Goal: Obtain resource: Download file/media

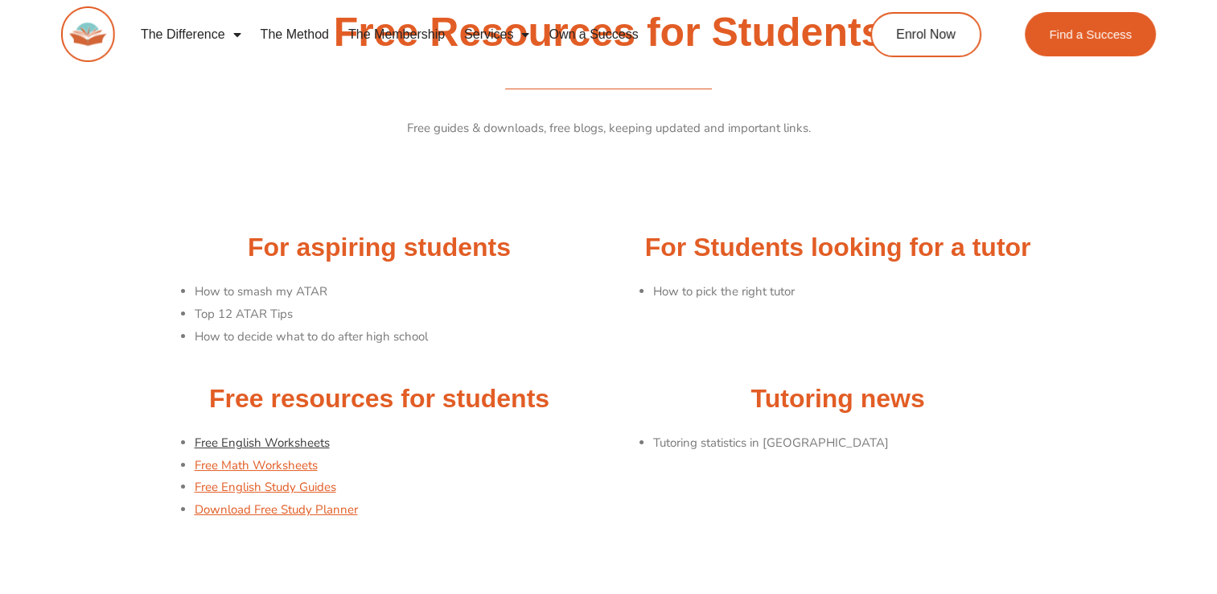
click at [295, 440] on link "Free English Worksheets" at bounding box center [262, 443] width 135 height 16
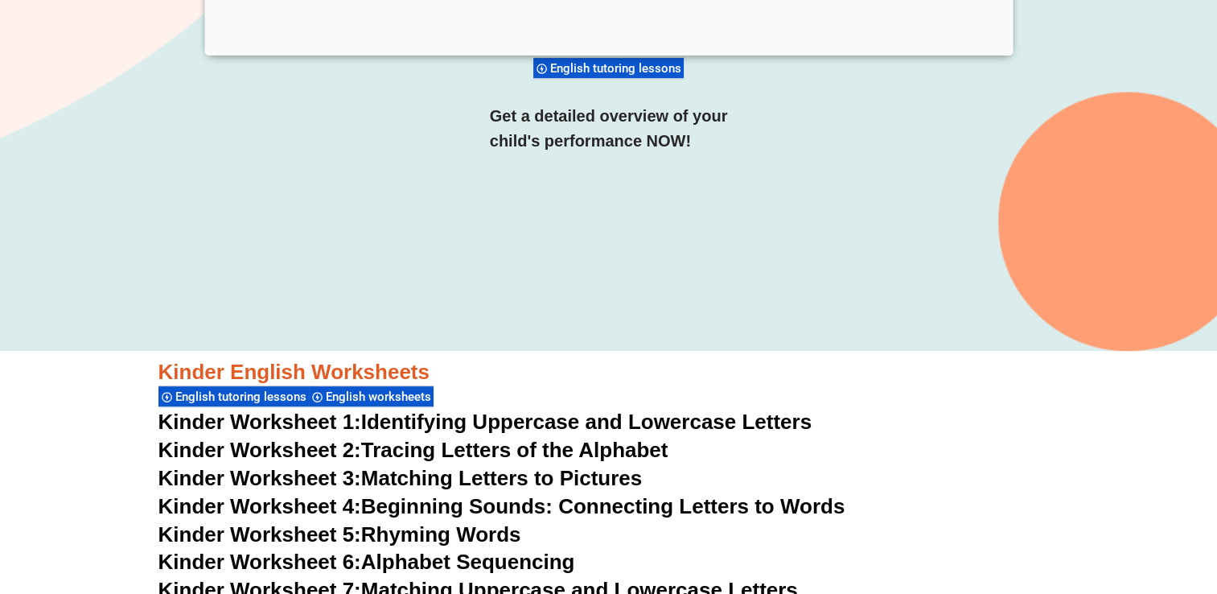
scroll to position [434, 0]
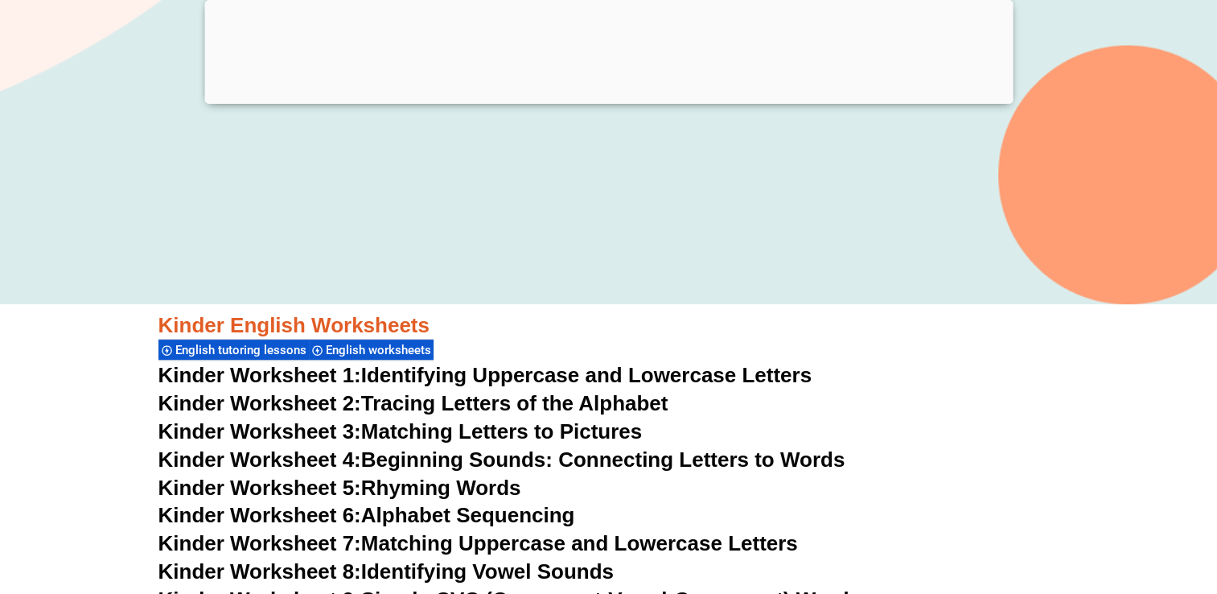
click at [547, 343] on div "Kinder English Worksheets English tutoring lessons English worksheets" at bounding box center [609, 337] width 901 height 50
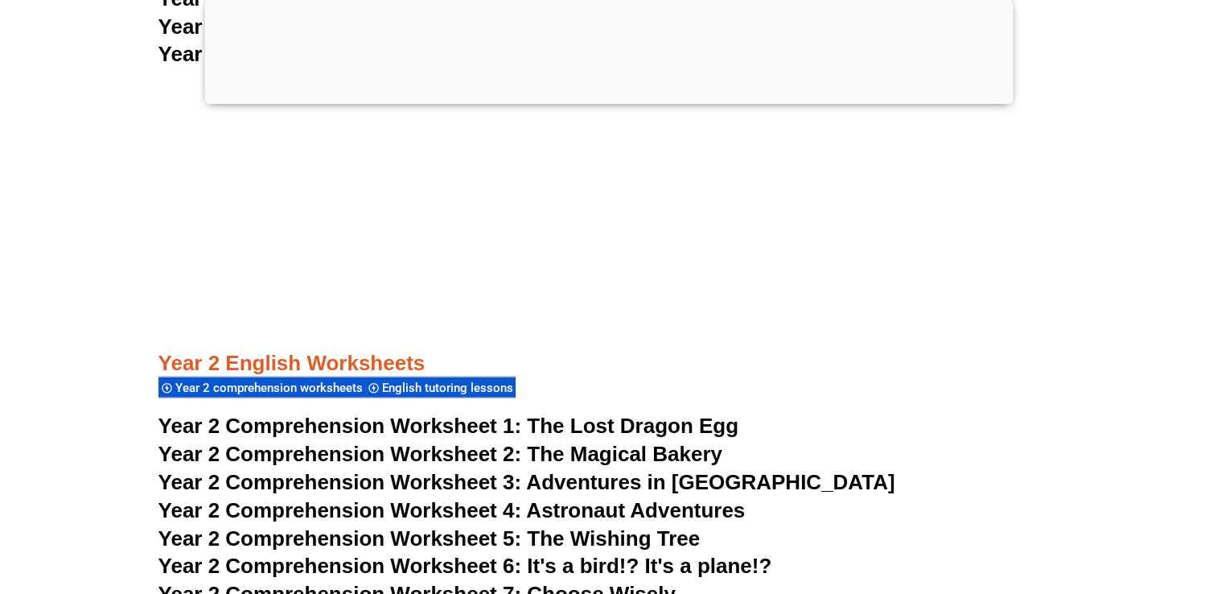
scroll to position [3652, 0]
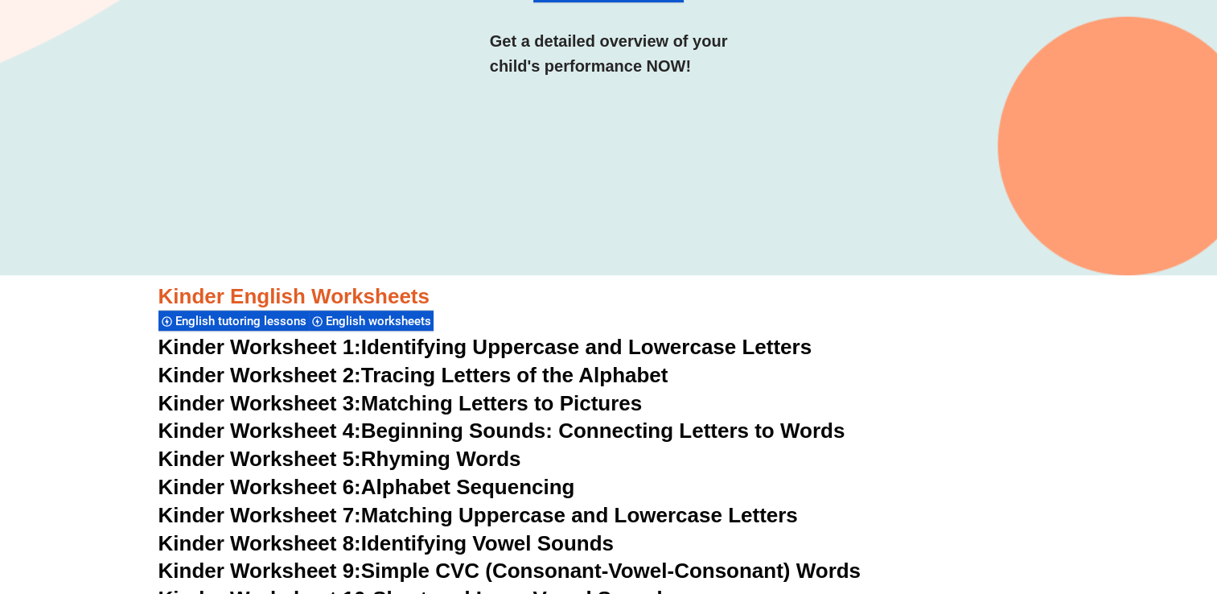
scroll to position [492, 0]
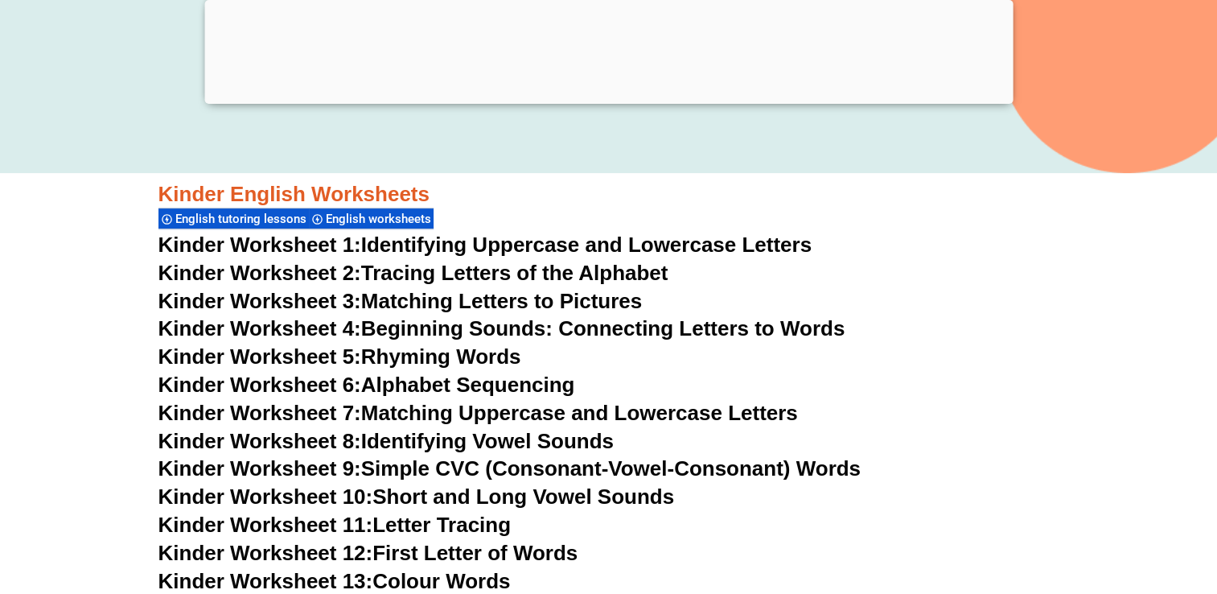
click at [409, 218] on span "English worksheets" at bounding box center [381, 219] width 110 height 14
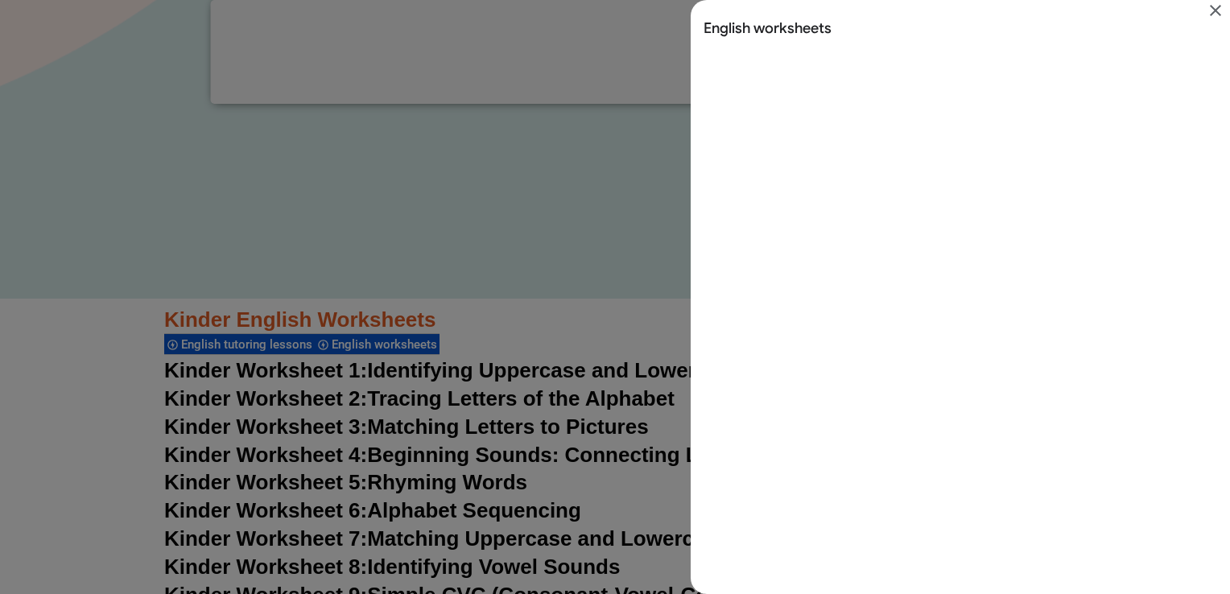
scroll to position [0, 0]
click at [1211, 2] on icon "Close" at bounding box center [1214, 10] width 19 height 19
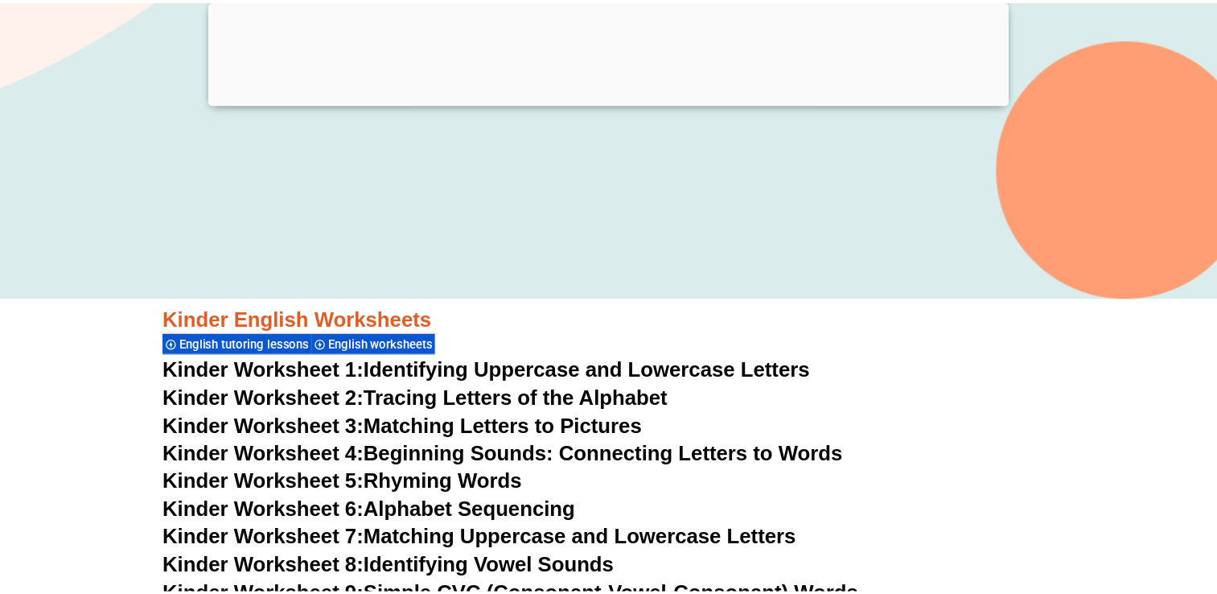
scroll to position [492, 0]
